Goal: Task Accomplishment & Management: Manage account settings

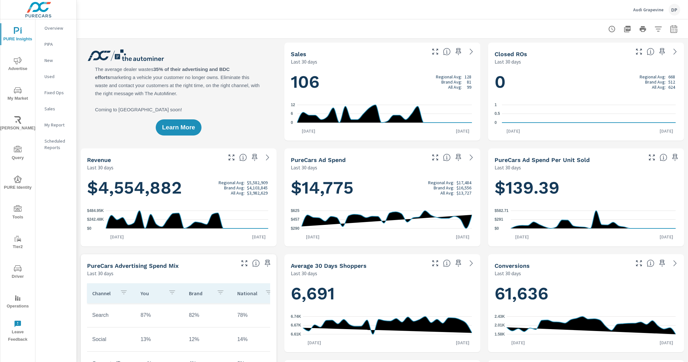
click at [645, 4] on div "Audi Grapevine DP" at bounding box center [656, 10] width 47 height 12
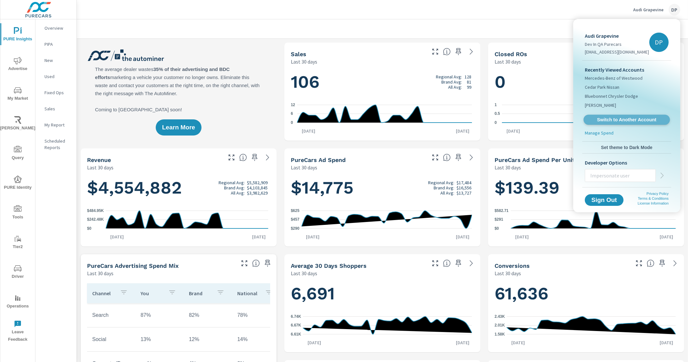
click at [610, 117] on span "Switch to Another Account" at bounding box center [626, 120] width 79 height 6
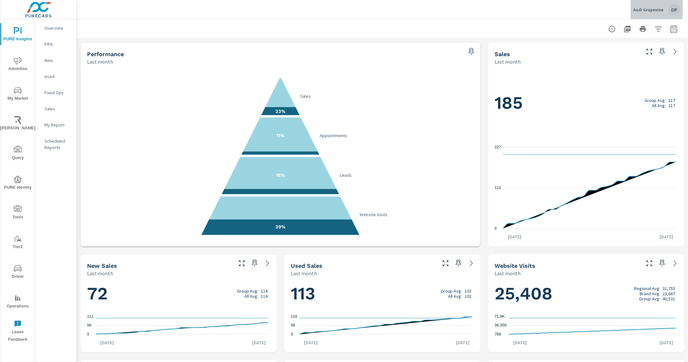
click at [645, 9] on p "Audi Grapevine" at bounding box center [648, 10] width 30 height 6
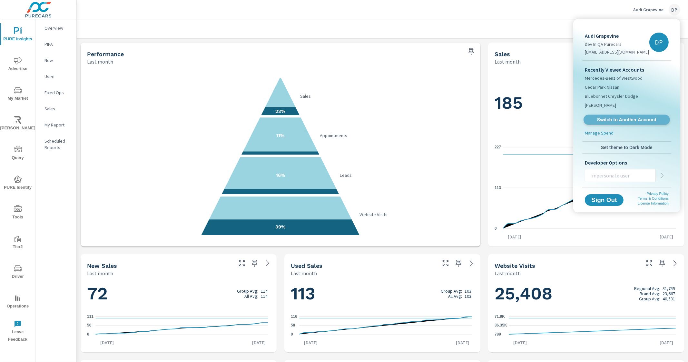
click at [628, 115] on link "Switch to Another Account" at bounding box center [626, 120] width 86 height 10
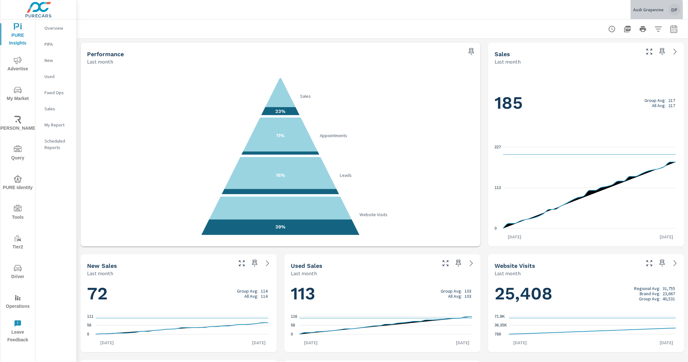
click at [652, 14] on div "Audi Grapevine DP" at bounding box center [656, 10] width 47 height 12
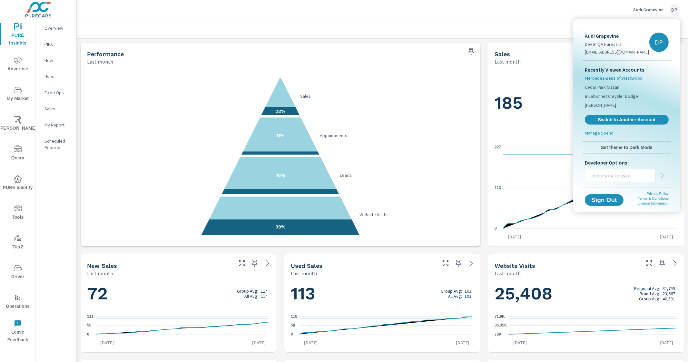
click at [633, 75] on span "Mercedes-Benz of Westwood" at bounding box center [614, 78] width 58 height 6
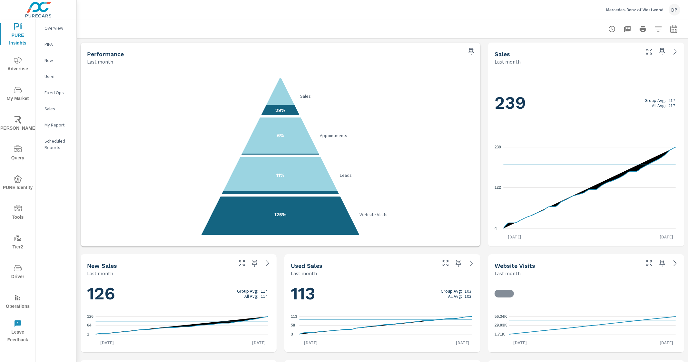
click at [651, 8] on p "Mercedes-Benz of Westwood" at bounding box center [634, 10] width 57 height 6
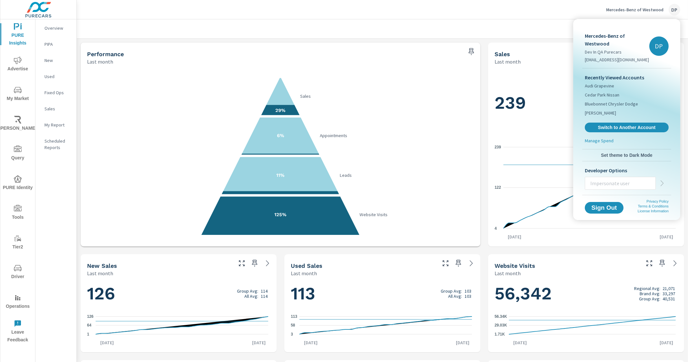
click at [47, 104] on div at bounding box center [344, 181] width 688 height 362
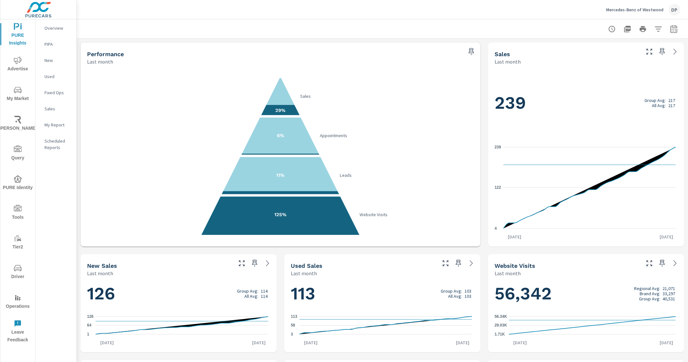
click at [53, 107] on p "Sales" at bounding box center [57, 108] width 27 height 6
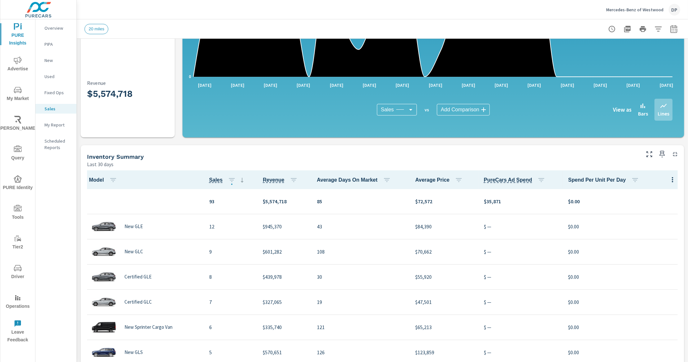
scroll to position [80, 0]
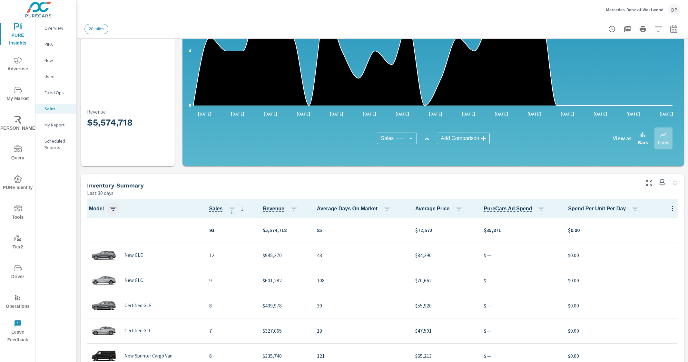
click at [114, 210] on icon "button" at bounding box center [113, 209] width 8 height 8
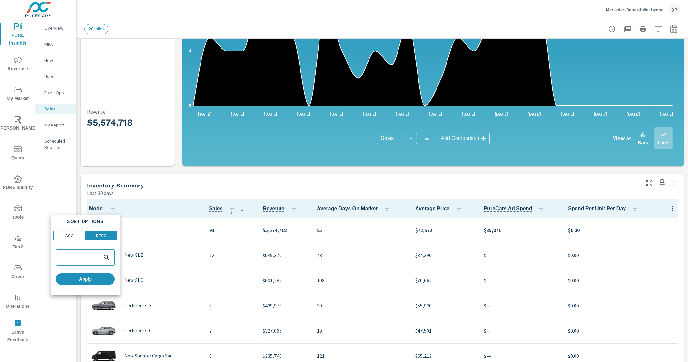
click at [114, 209] on div at bounding box center [344, 181] width 688 height 362
